Goal: Browse casually

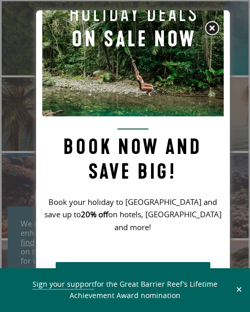
scroll to position [463, 0]
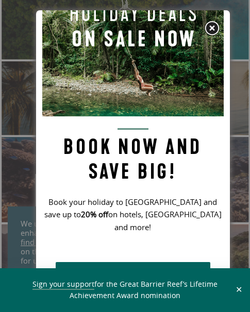
click at [215, 29] on img at bounding box center [211, 28] width 15 height 15
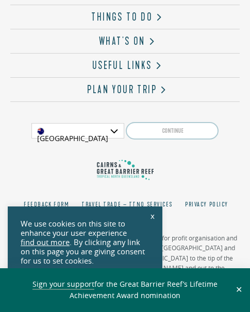
scroll to position [3125, 0]
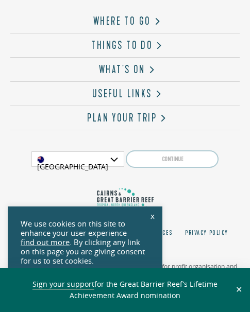
scroll to position [3125, 0]
